Goal: Information Seeking & Learning: Learn about a topic

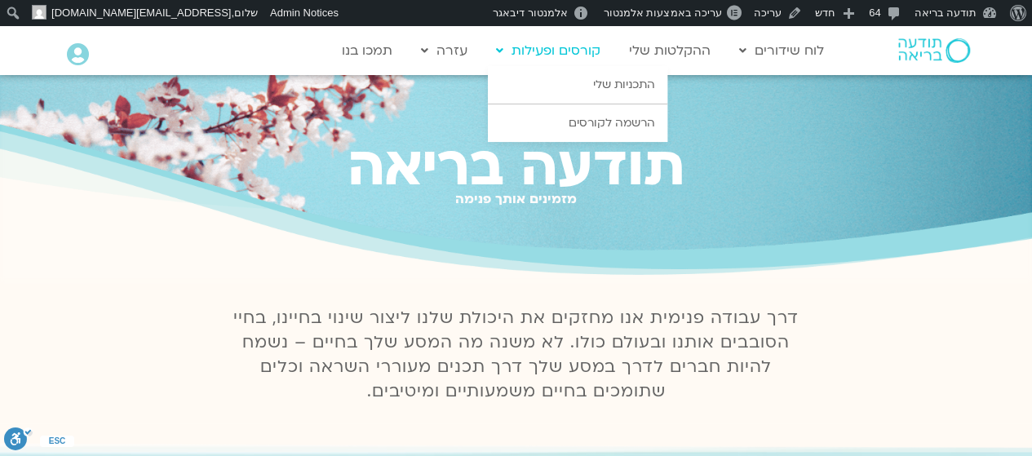
click at [564, 56] on link "קורסים ופעילות" at bounding box center [548, 50] width 121 height 31
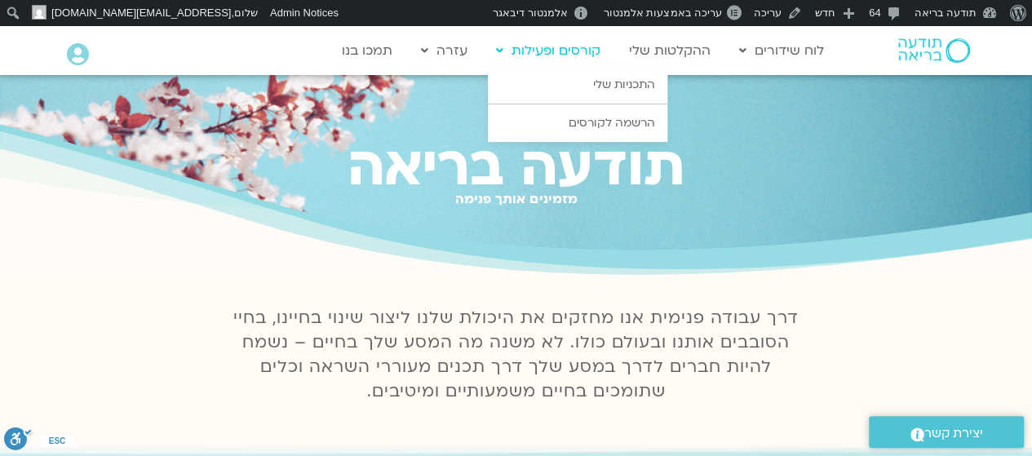
click at [566, 49] on link "קורסים ופעילות" at bounding box center [548, 50] width 121 height 31
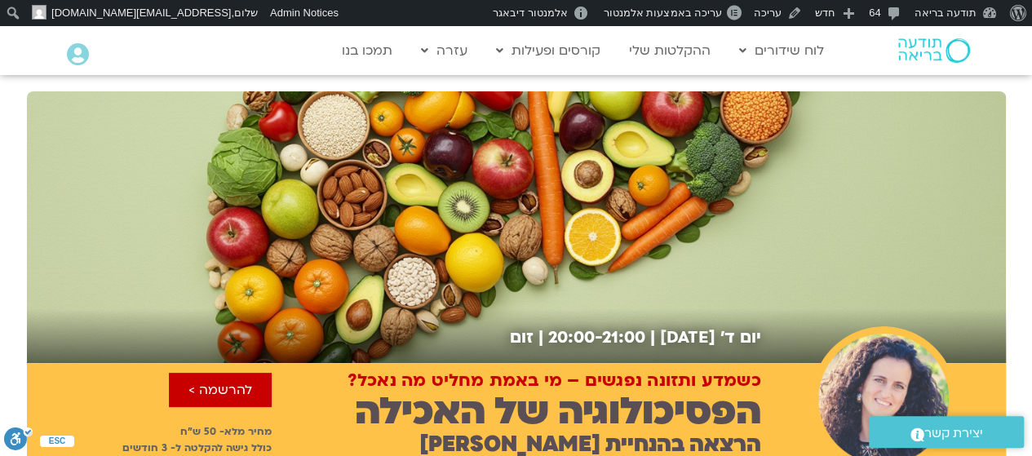
scroll to position [184, 0]
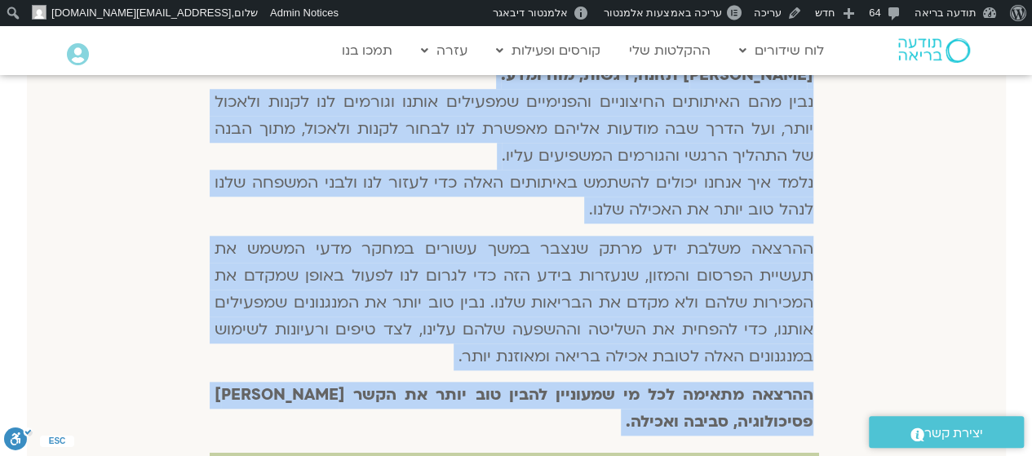
scroll to position [701, 0]
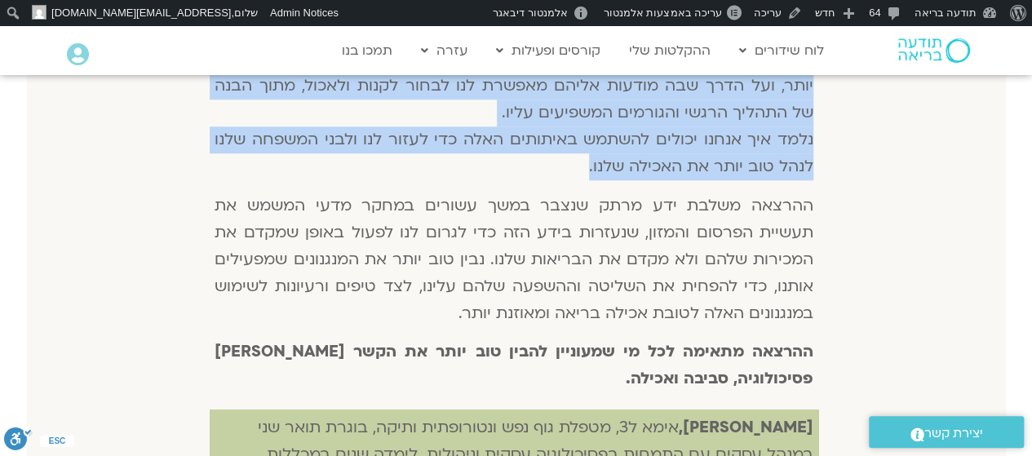
drag, startPoint x: 807, startPoint y: 225, endPoint x: 530, endPoint y: 166, distance: 283.5
click at [530, 166] on div "מה באמת גורם לנו לאכול יותר ממה שתכננו? למה אנחנו פותחים את דלת המקרר גם כשלא ר…" at bounding box center [514, 111] width 608 height 595
copy div "מה באמת גורם לנו לאכול יותר ממה שתכננו? למה אנחנו פותחים את דלת המקרר גם כשלא ר…"
